Goal: Task Accomplishment & Management: Manage account settings

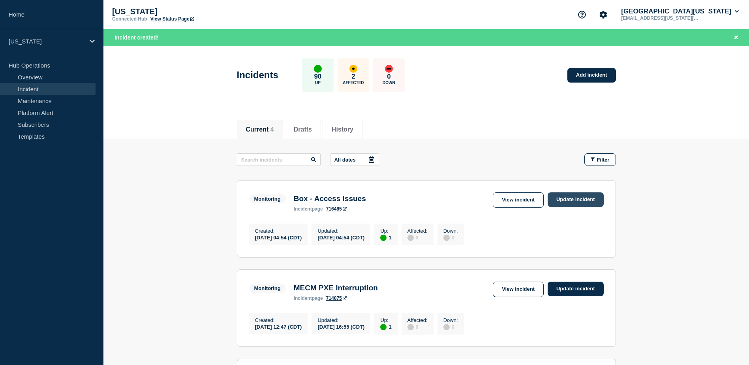
click at [578, 202] on link "Update incident" at bounding box center [576, 199] width 56 height 15
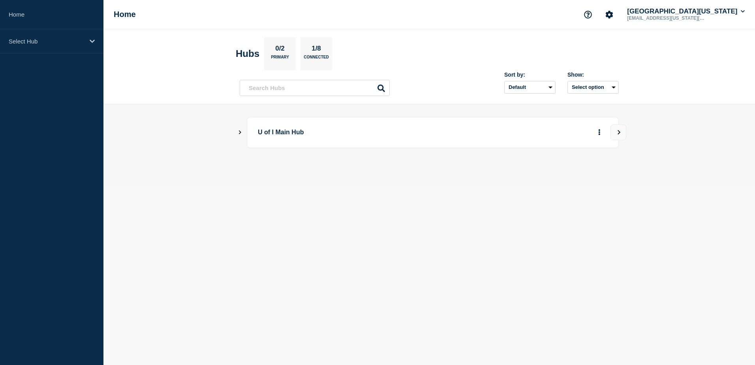
click at [238, 133] on icon "Show Connected Hubs" at bounding box center [239, 132] width 5 height 4
click at [575, 174] on button "See overview" at bounding box center [572, 172] width 42 height 16
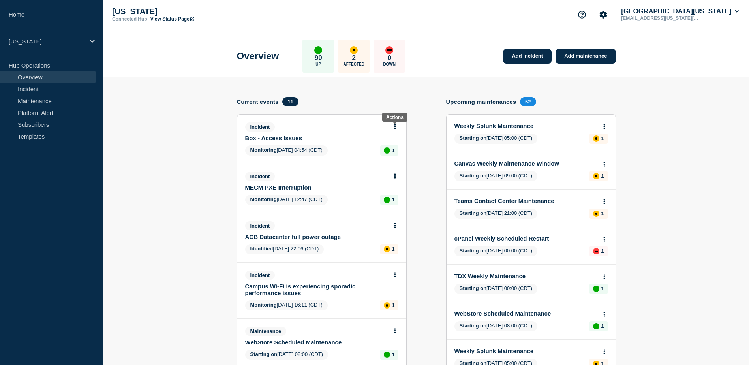
click at [394, 126] on icon at bounding box center [395, 126] width 2 height 5
click at [395, 157] on link "Update incident" at bounding box center [395, 156] width 38 height 6
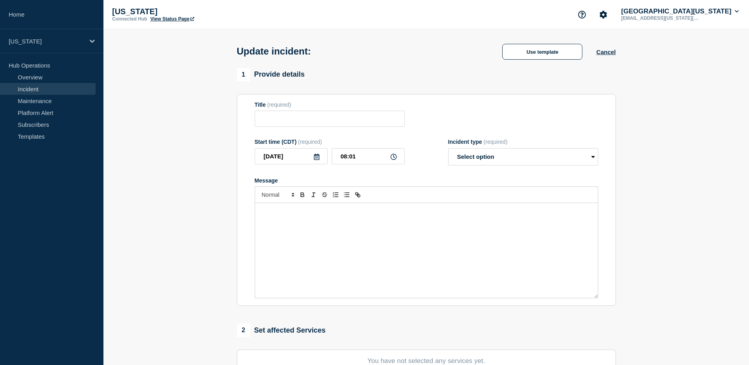
type input "Box - Access Issues"
click at [516, 158] on select "Select option Investigating Identified Monitoring Resolved" at bounding box center [523, 156] width 150 height 17
select select "resolved"
click at [448, 150] on select "Select option Investigating Identified Monitoring Resolved" at bounding box center [523, 156] width 150 height 17
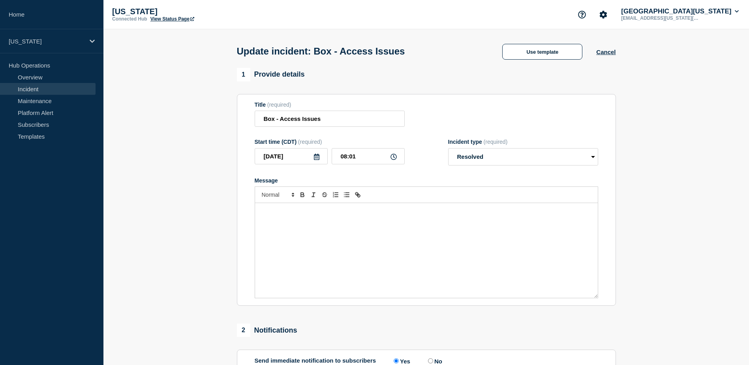
click at [352, 219] on div "Message" at bounding box center [426, 250] width 343 height 95
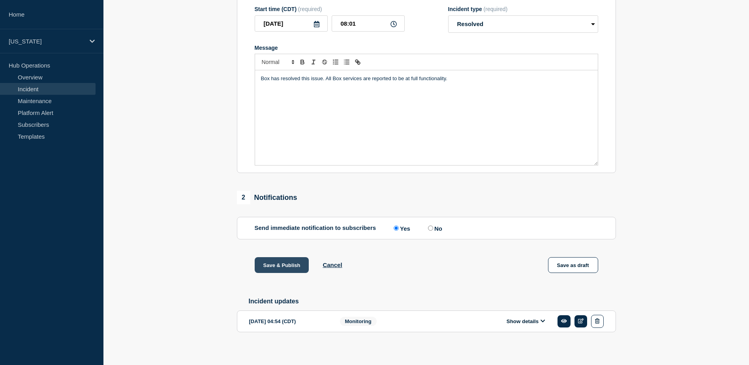
scroll to position [141, 0]
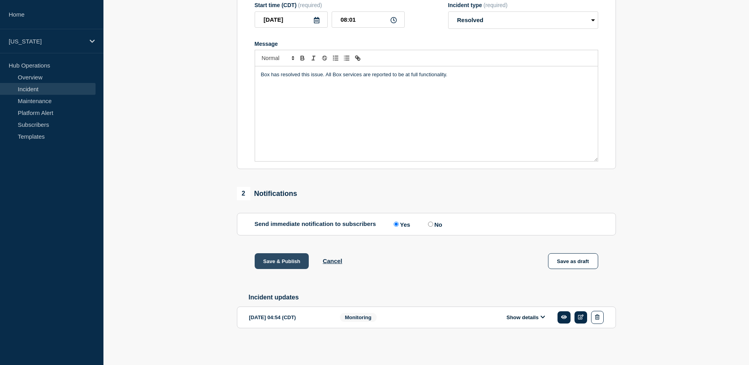
click at [282, 258] on button "Save & Publish" at bounding box center [282, 261] width 55 height 16
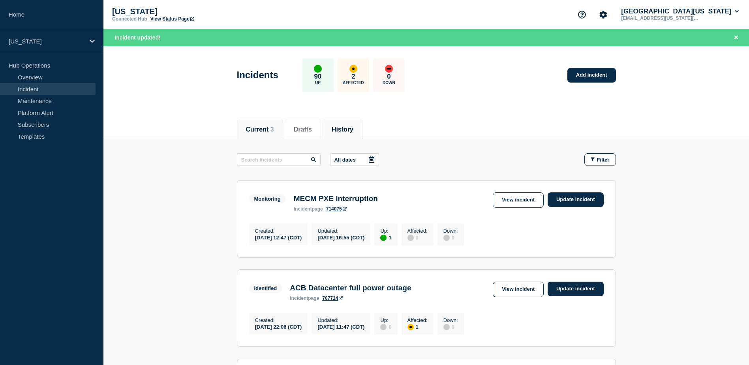
click at [354, 126] on button "History" at bounding box center [343, 129] width 22 height 7
